Goal: Find specific page/section: Find specific page/section

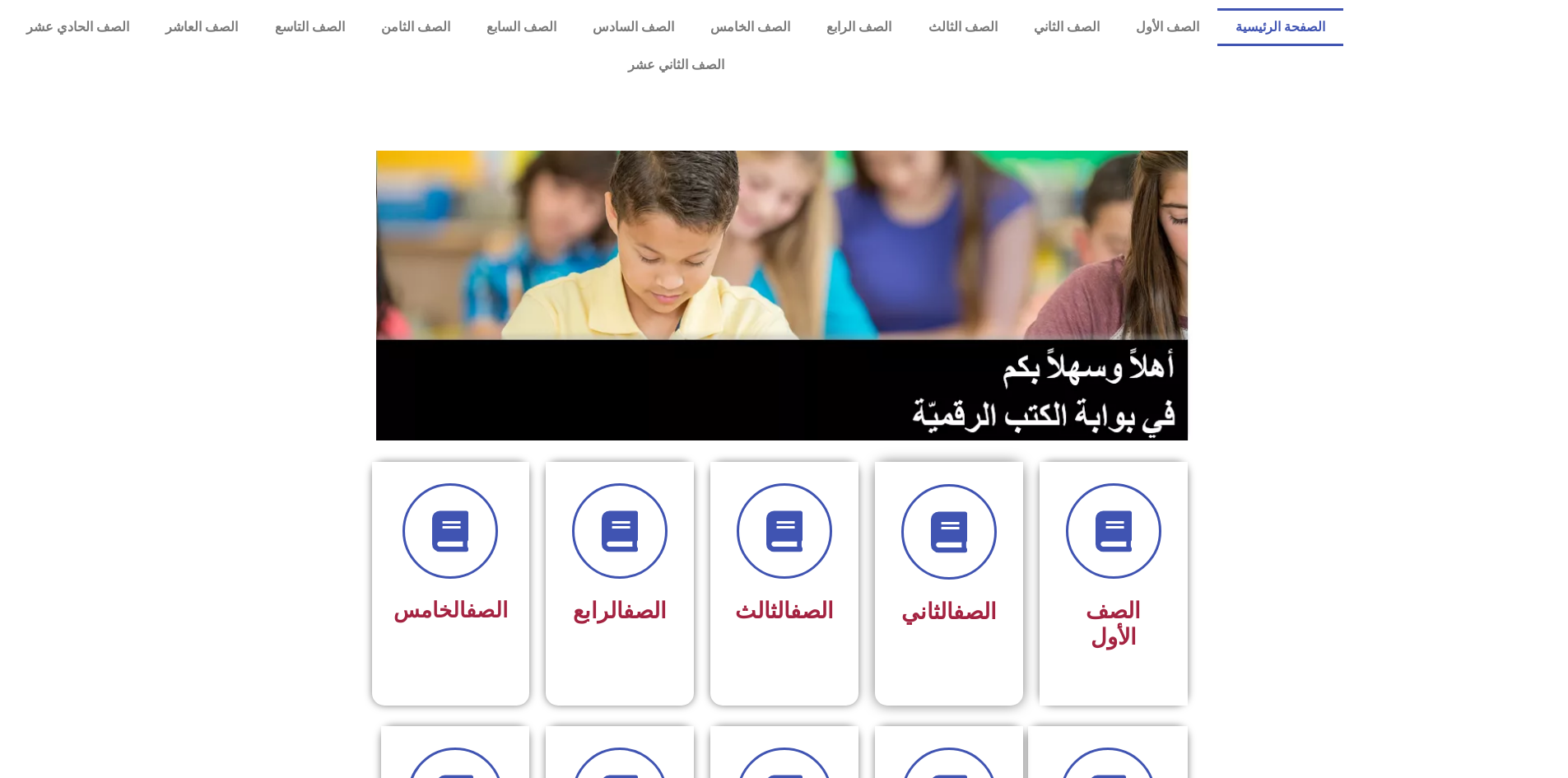
scroll to position [247, 0]
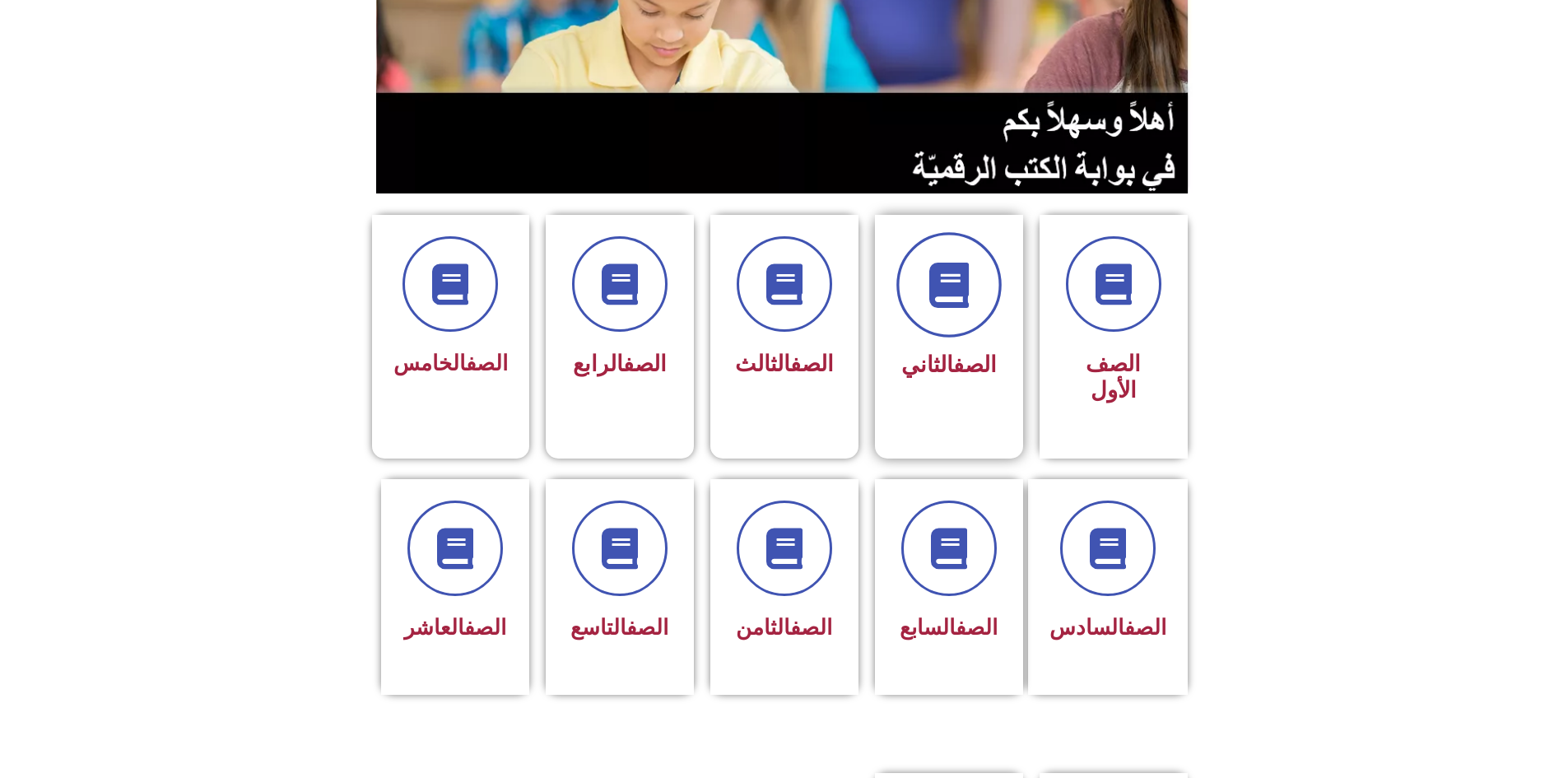
click at [965, 275] on span at bounding box center [948, 285] width 105 height 105
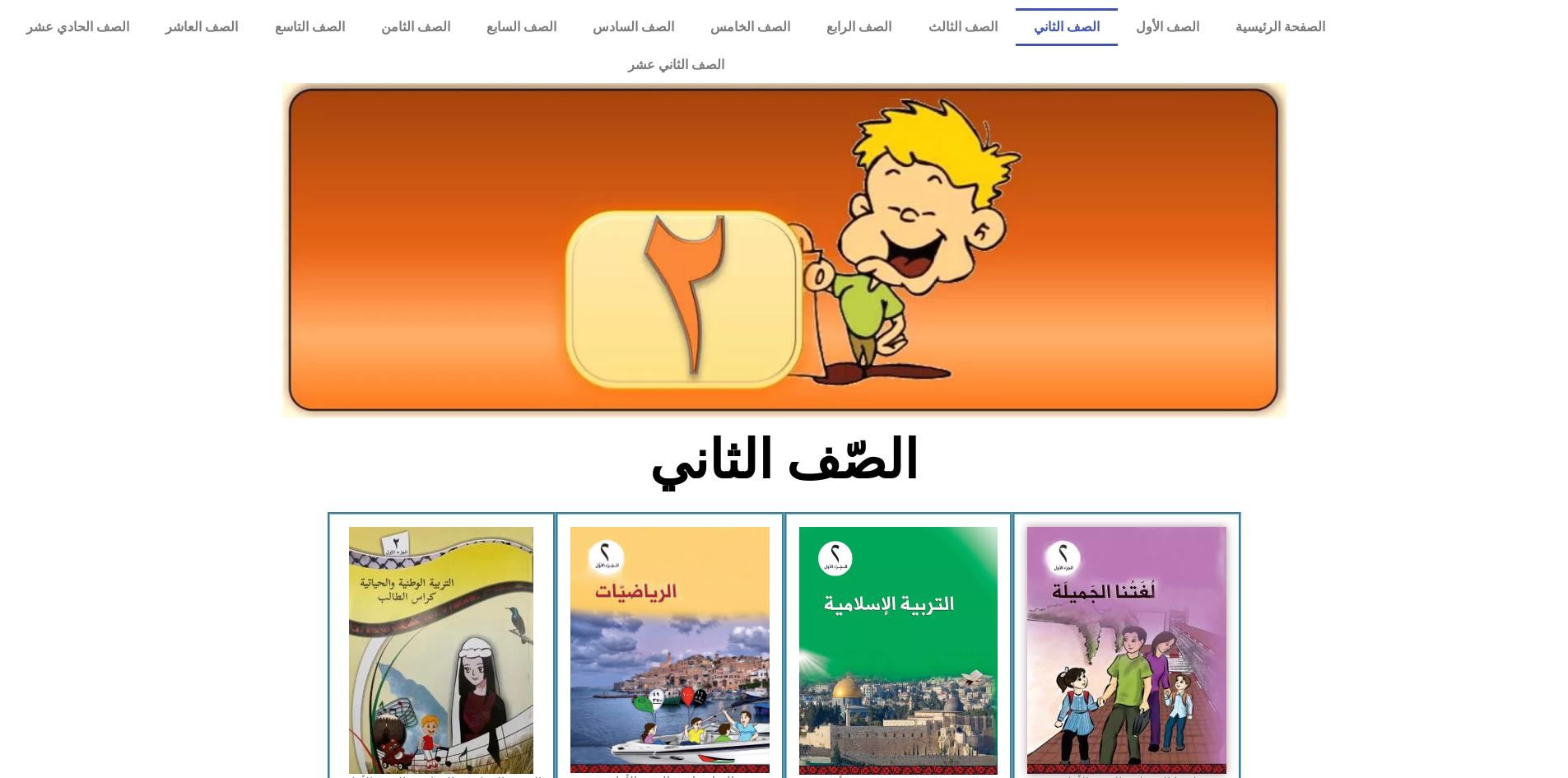
scroll to position [288, 0]
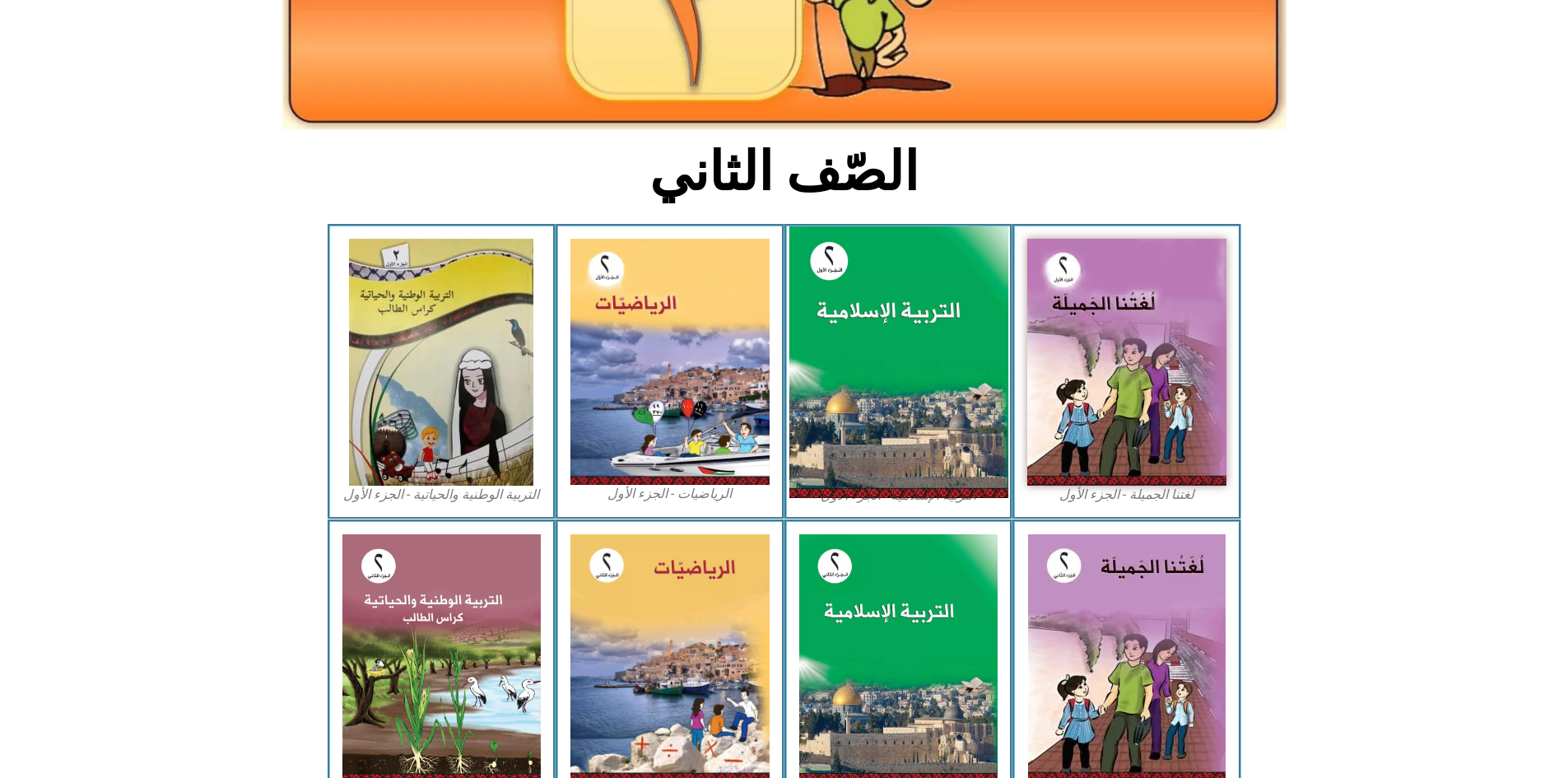
click at [889, 332] on img at bounding box center [898, 362] width 219 height 273
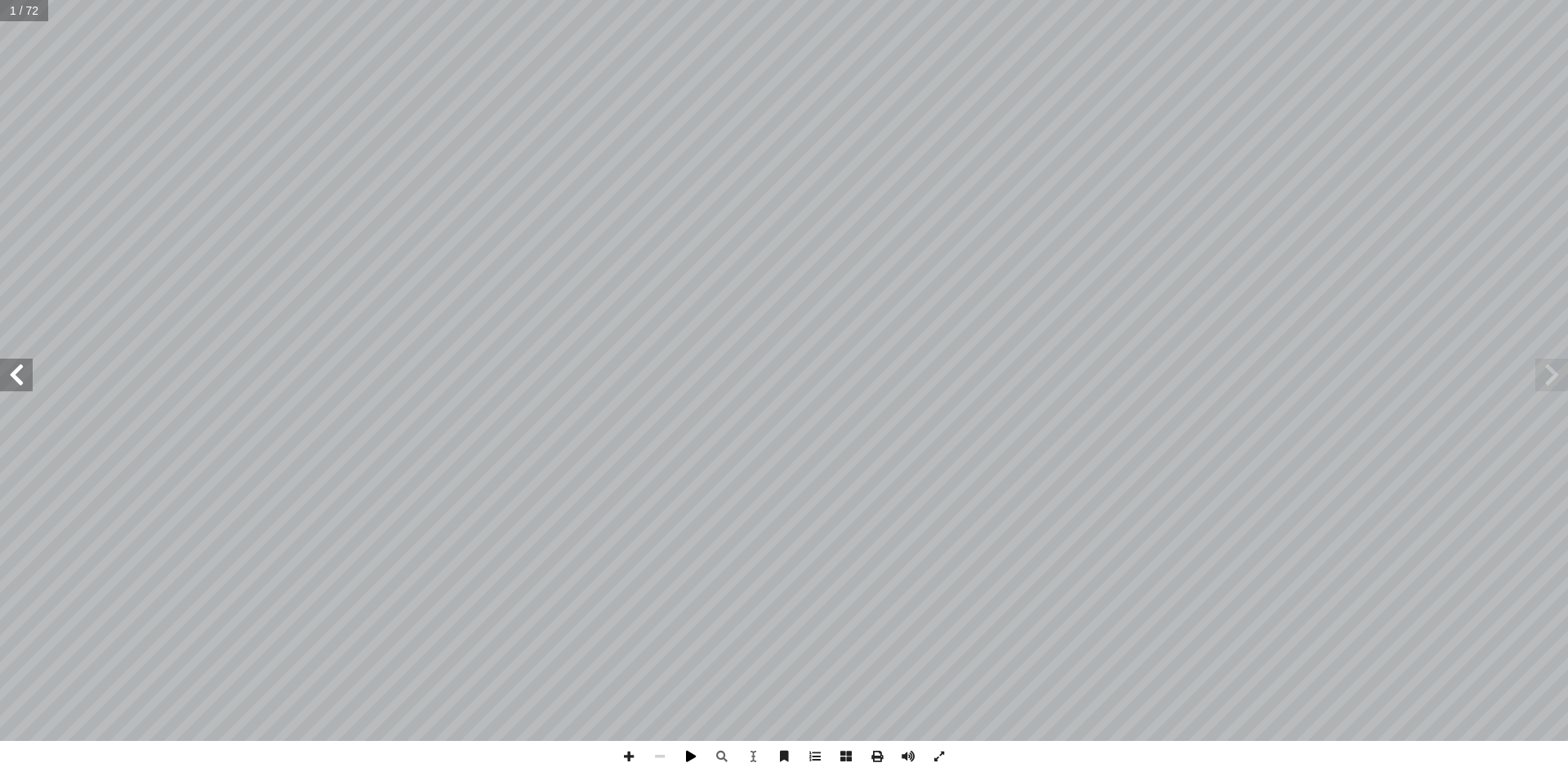
click at [693, 750] on span at bounding box center [691, 756] width 31 height 31
click at [687, 758] on span at bounding box center [691, 756] width 31 height 31
